Goal: Transaction & Acquisition: Register for event/course

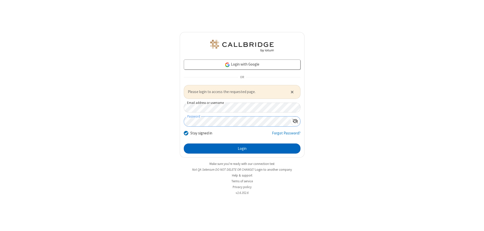
click at [242, 148] on button "Login" at bounding box center [242, 148] width 117 height 10
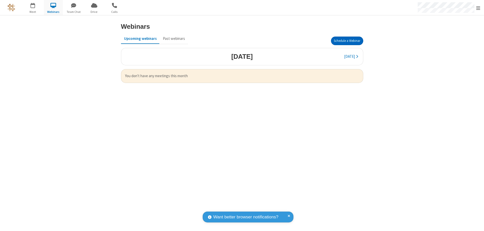
click at [347, 41] on button "Schedule a Webinar" at bounding box center [347, 41] width 32 height 9
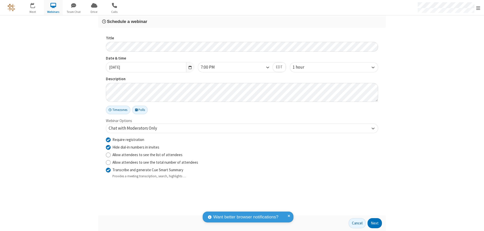
click at [108, 139] on input "Require registration" at bounding box center [108, 139] width 5 height 5
checkbox input "false"
click at [375, 223] on button "Next" at bounding box center [374, 223] width 14 height 10
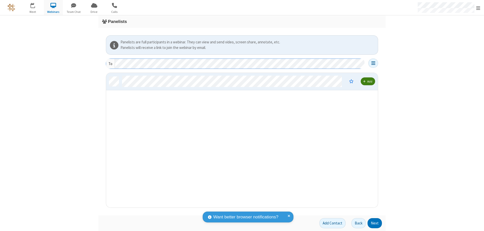
scroll to position [131, 268]
click at [375, 223] on button "Next" at bounding box center [374, 223] width 14 height 10
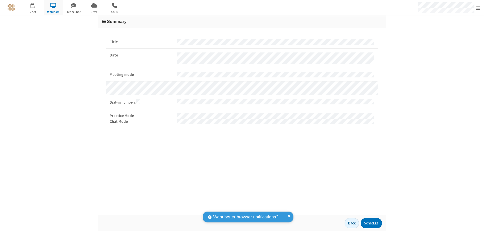
click at [371, 223] on button "Schedule" at bounding box center [371, 223] width 21 height 10
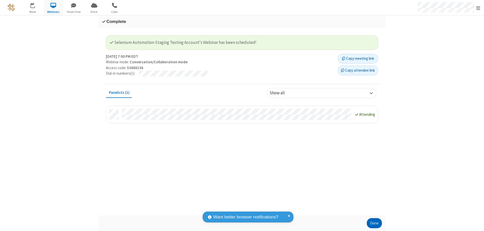
click at [374, 223] on button "Done" at bounding box center [374, 223] width 15 height 10
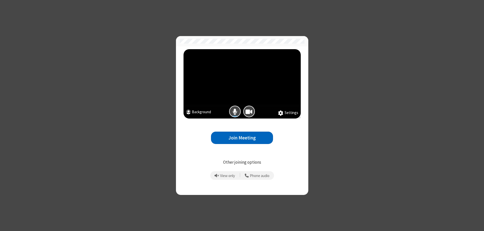
click at [242, 138] on button "Join Meeting" at bounding box center [242, 138] width 62 height 12
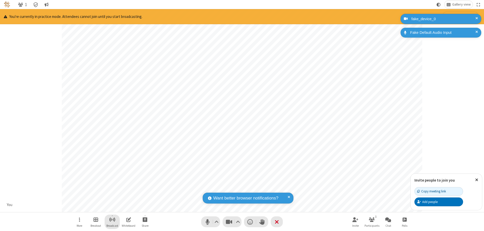
click at [112, 219] on span "Start broadcast" at bounding box center [112, 219] width 6 height 6
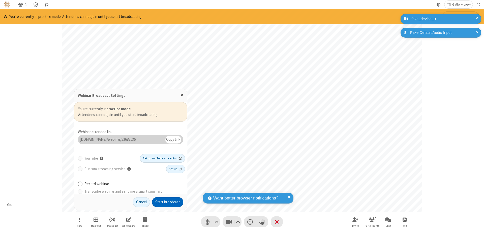
click at [168, 202] on button "Start broadcast" at bounding box center [167, 202] width 31 height 10
